Goal: Information Seeking & Learning: Learn about a topic

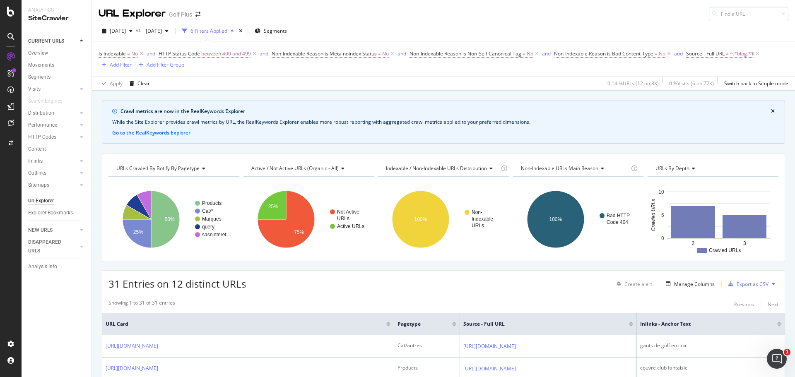
scroll to position [663, 0]
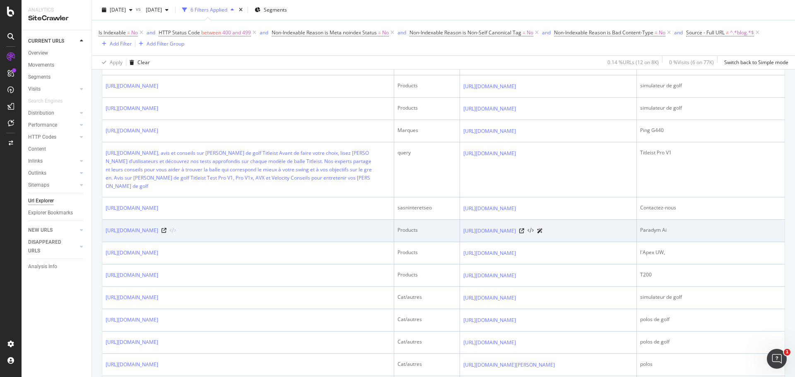
click at [533, 232] on icon at bounding box center [531, 231] width 6 height 6
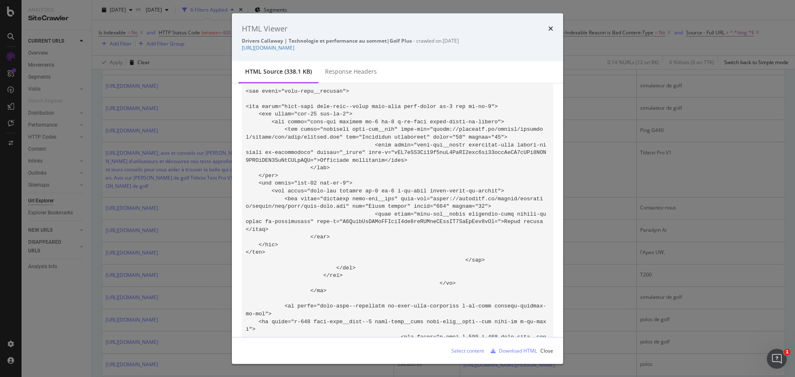
drag, startPoint x: 287, startPoint y: 176, endPoint x: 303, endPoint y: 176, distance: 16.2
drag, startPoint x: 319, startPoint y: 213, endPoint x: 350, endPoint y: 213, distance: 30.7
copy code "Paradym Ai"
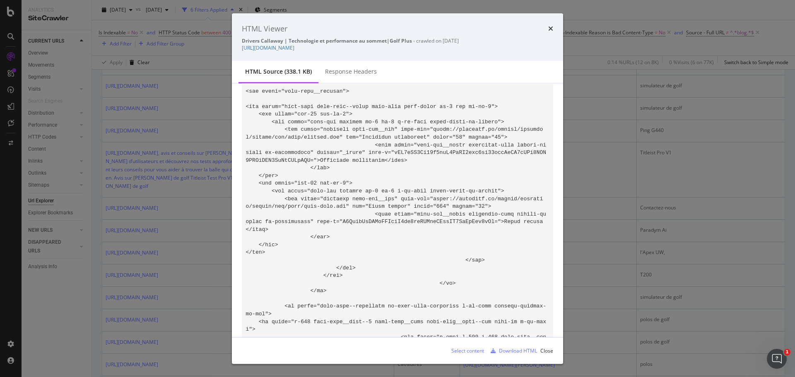
click at [546, 29] on div "HTML Viewer" at bounding box center [397, 28] width 311 height 11
click at [552, 29] on icon "times" at bounding box center [550, 28] width 5 height 7
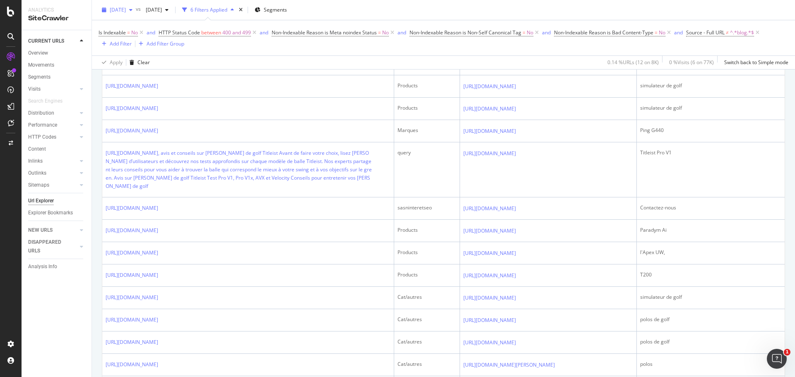
click at [133, 11] on icon "button" at bounding box center [130, 9] width 3 height 5
click at [145, 43] on div "2025 Oct. 10th" at bounding box center [134, 39] width 46 height 7
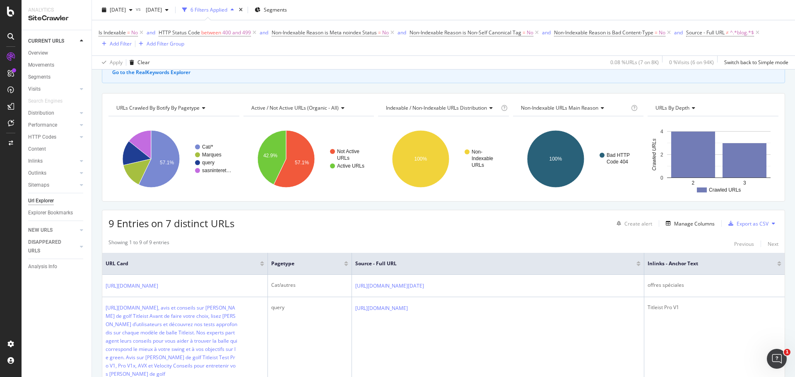
scroll to position [124, 0]
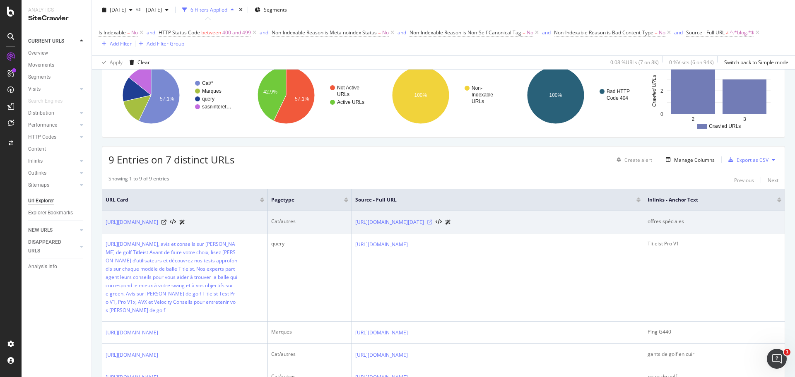
click at [432, 220] on icon at bounding box center [429, 222] width 5 height 5
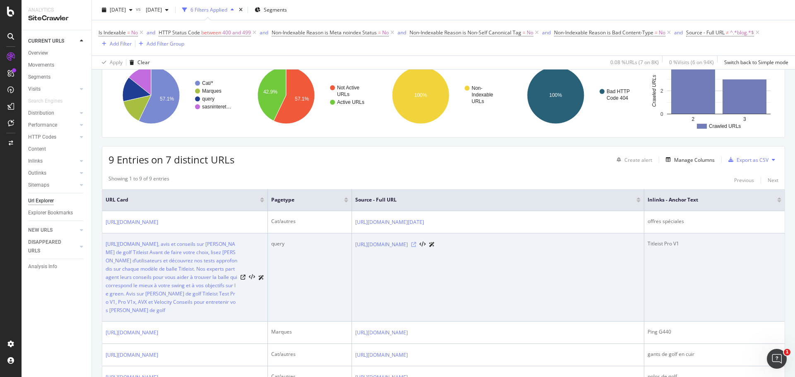
click at [416, 245] on icon at bounding box center [413, 244] width 5 height 5
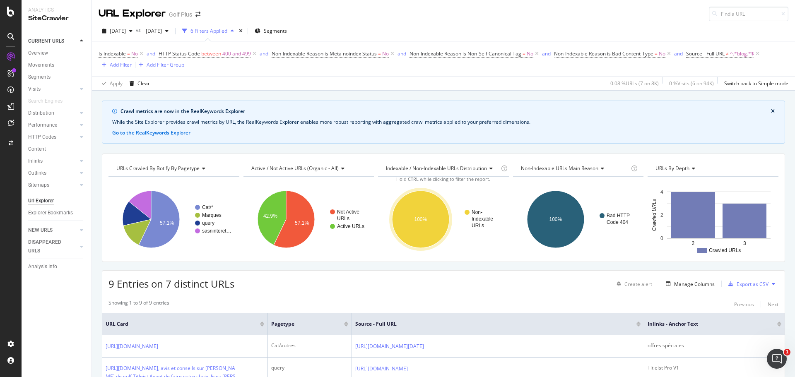
scroll to position [166, 0]
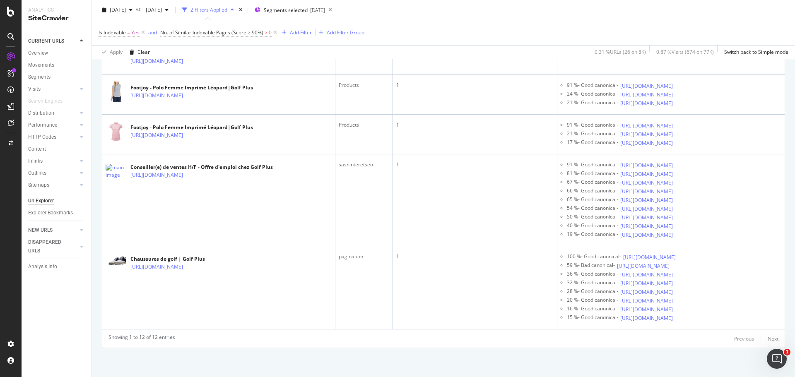
scroll to position [838, 0]
